Goal: Check status: Check status

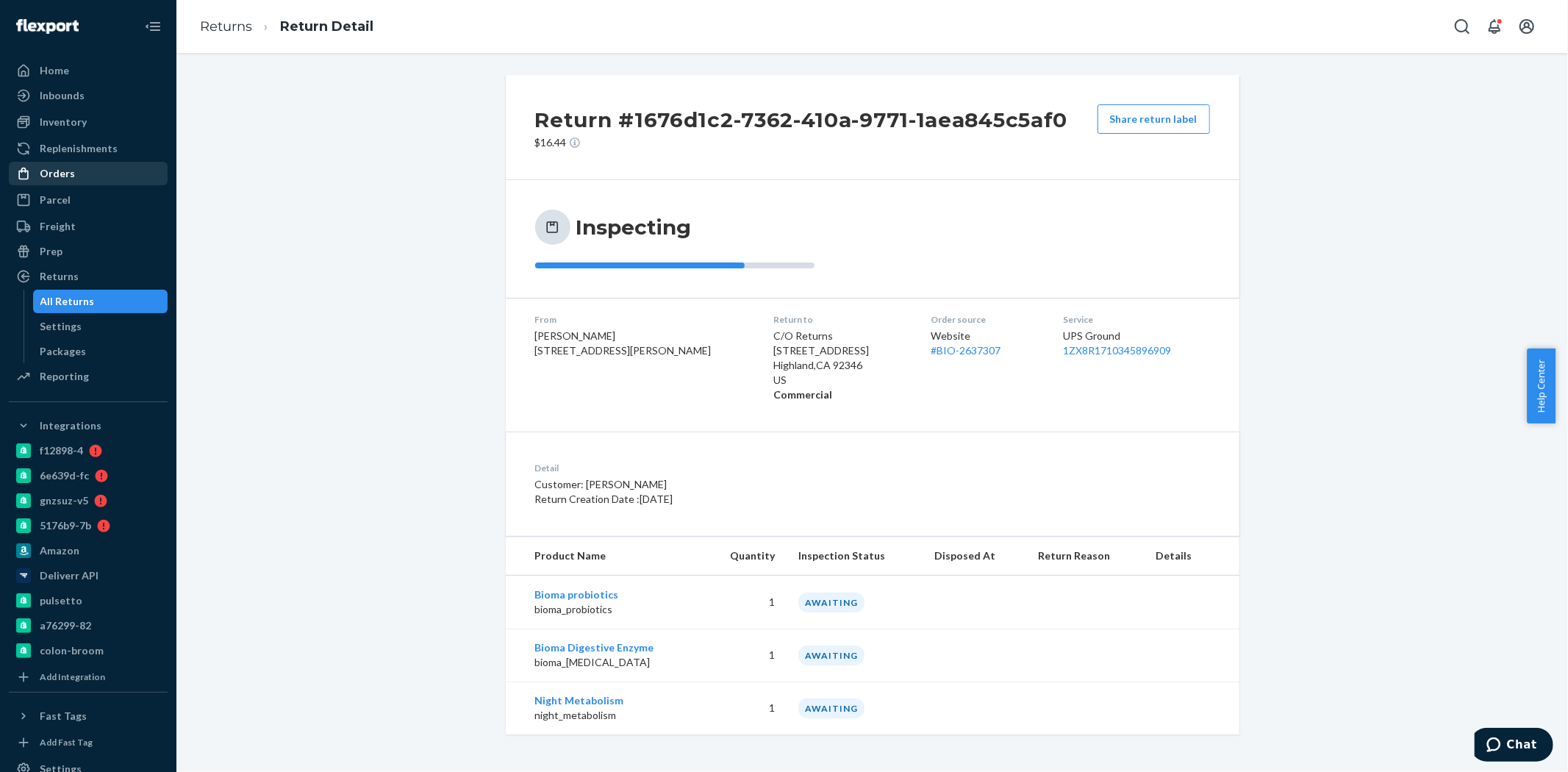
click at [59, 167] on div "Orders" at bounding box center [58, 173] width 36 height 15
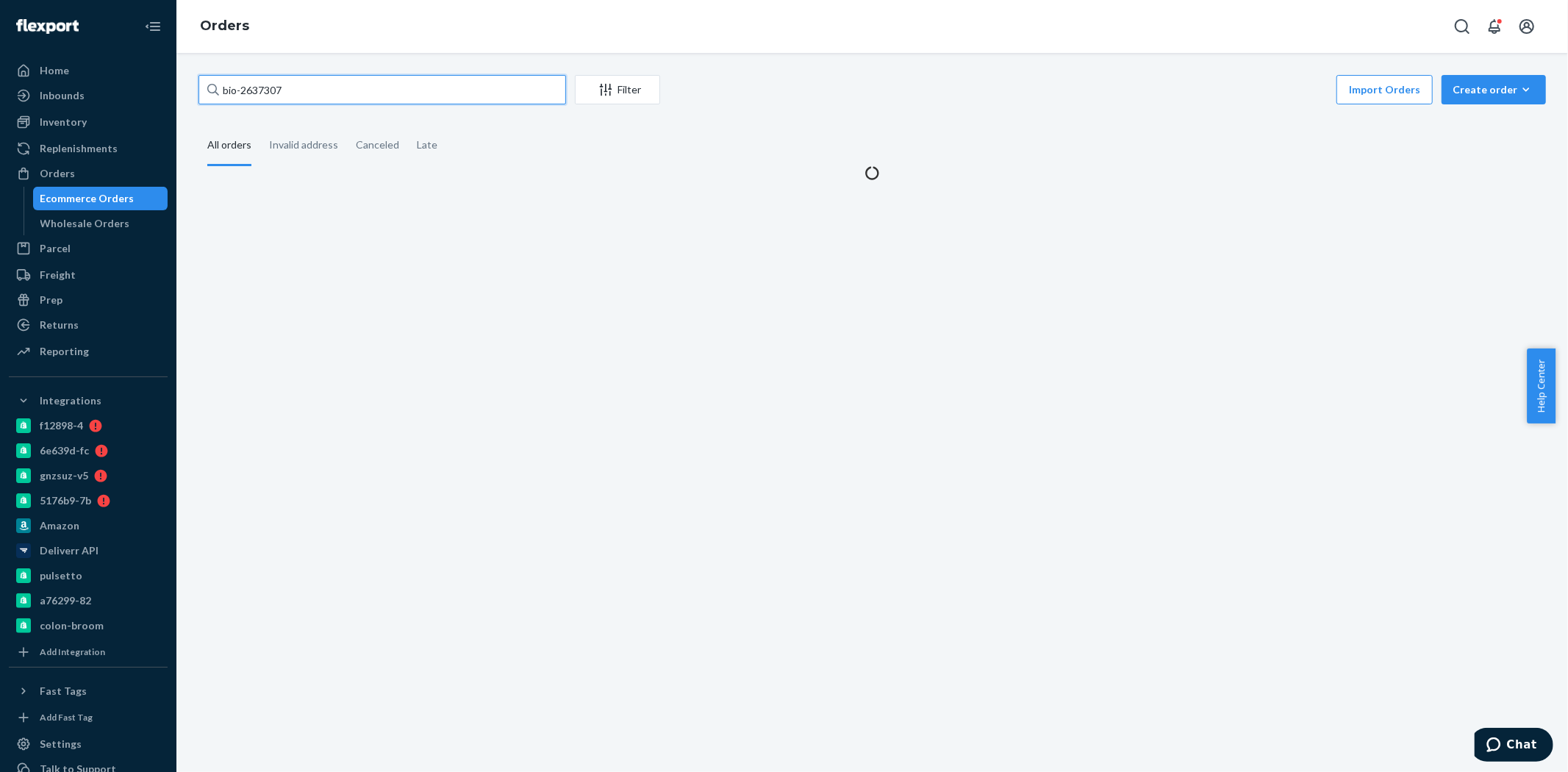
click at [260, 90] on input "bio-2637307" at bounding box center [382, 90] width 368 height 30
click at [260, 90] on input "bio-2637307" at bounding box center [382, 90] width 368 height 30
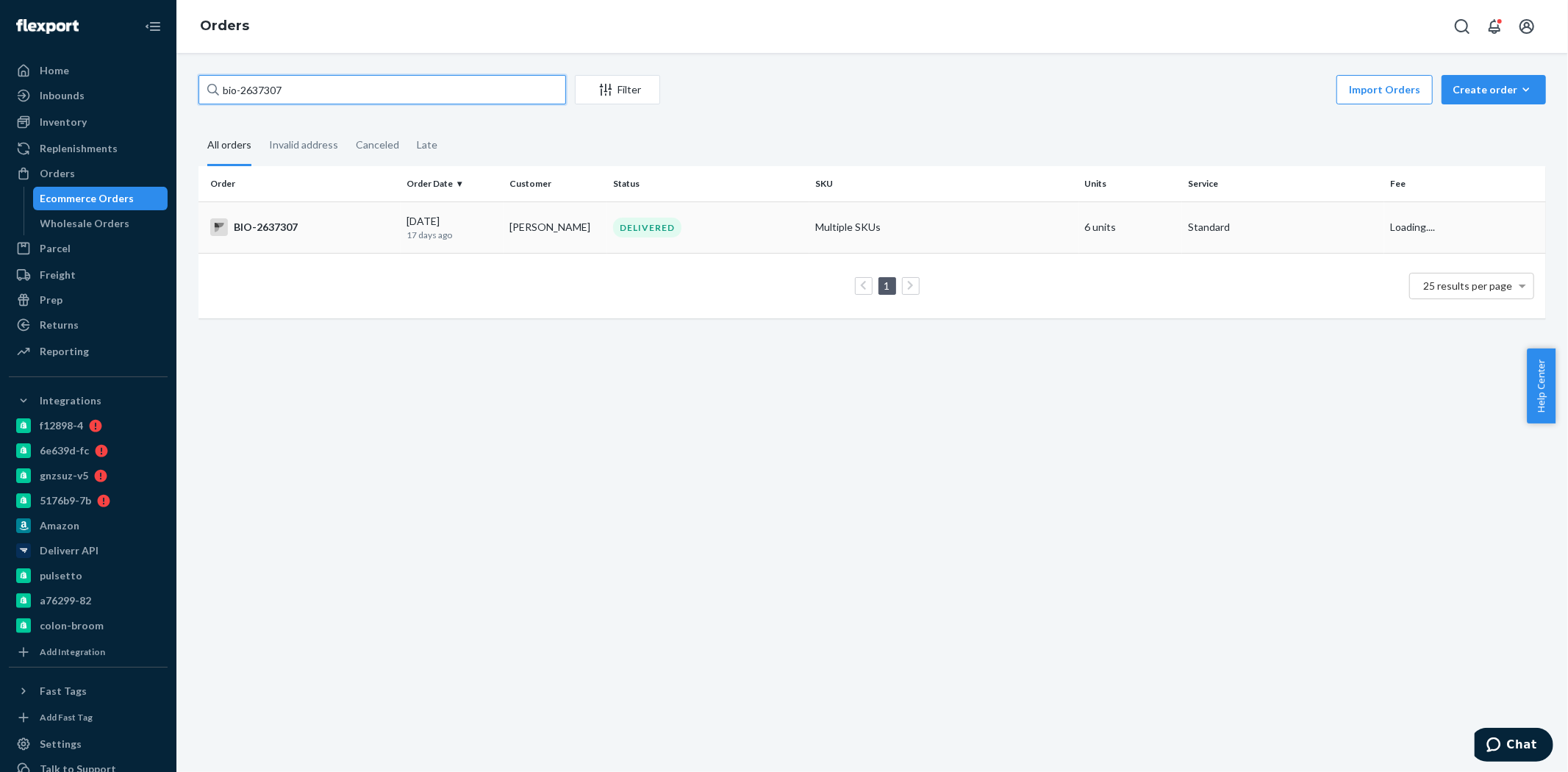
paste input "397011"
type input "bio-2397011"
click at [342, 238] on td "BIO-2397011" at bounding box center [299, 227] width 202 height 51
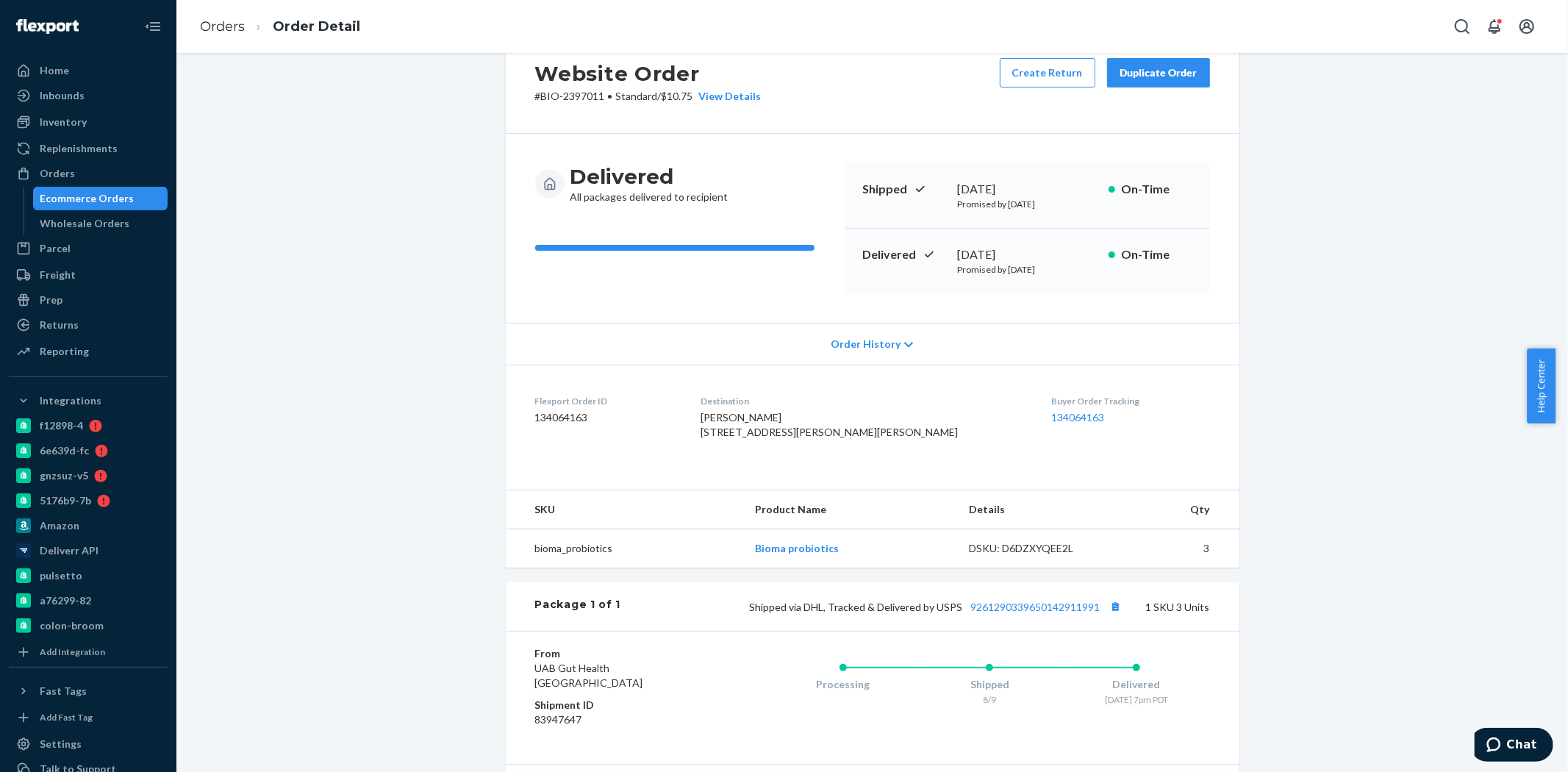
scroll to position [163, 0]
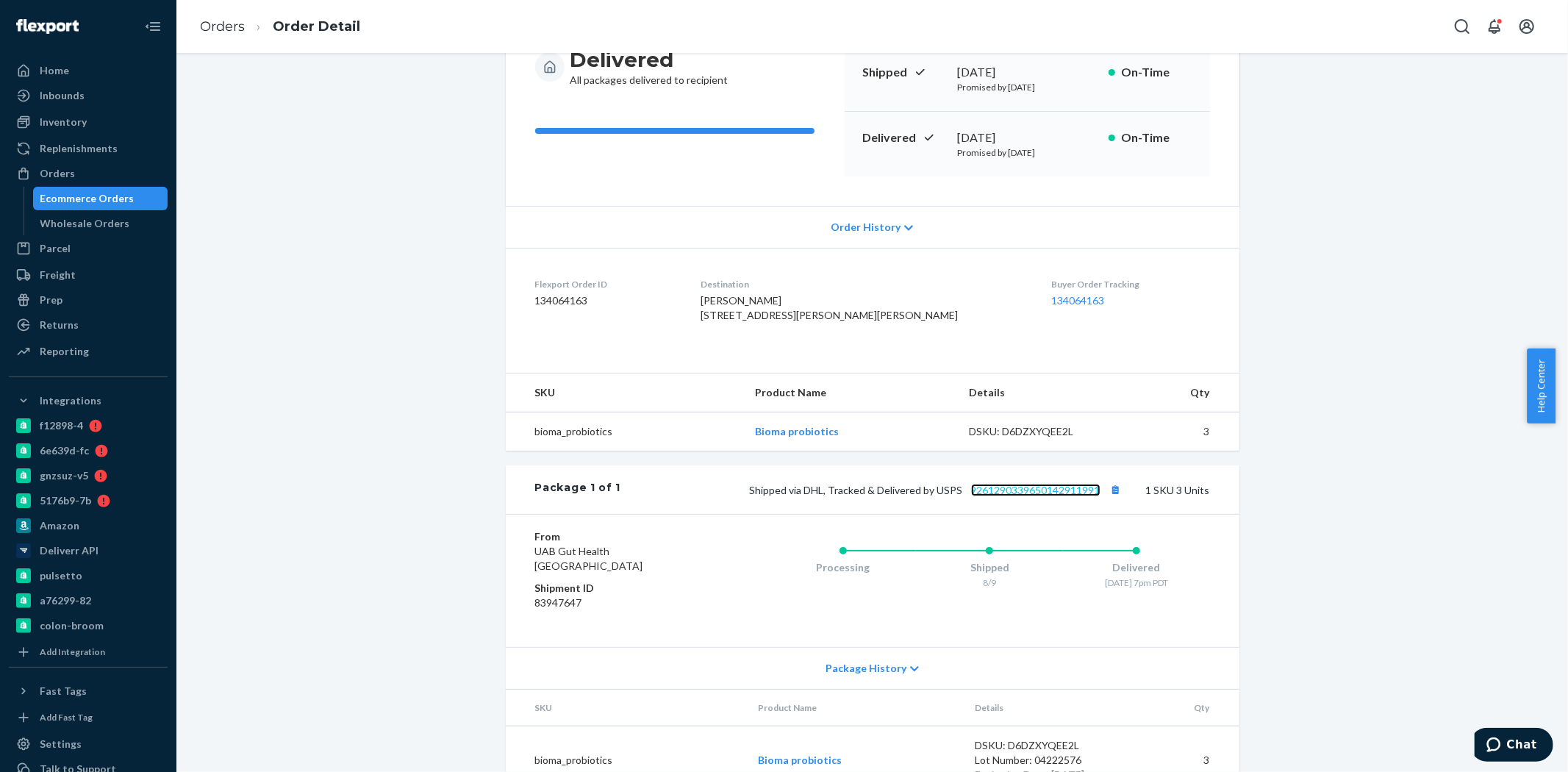
click at [1002, 496] on link "9261290339650142911991" at bounding box center [1035, 490] width 130 height 13
drag, startPoint x: 950, startPoint y: 136, endPoint x: 1001, endPoint y: 136, distance: 51.0
click at [1001, 136] on div "Delivered [DATE] Promised by [DATE] On-Time" at bounding box center [1027, 144] width 365 height 64
copy div "[DATE]"
